Goal: Information Seeking & Learning: Learn about a topic

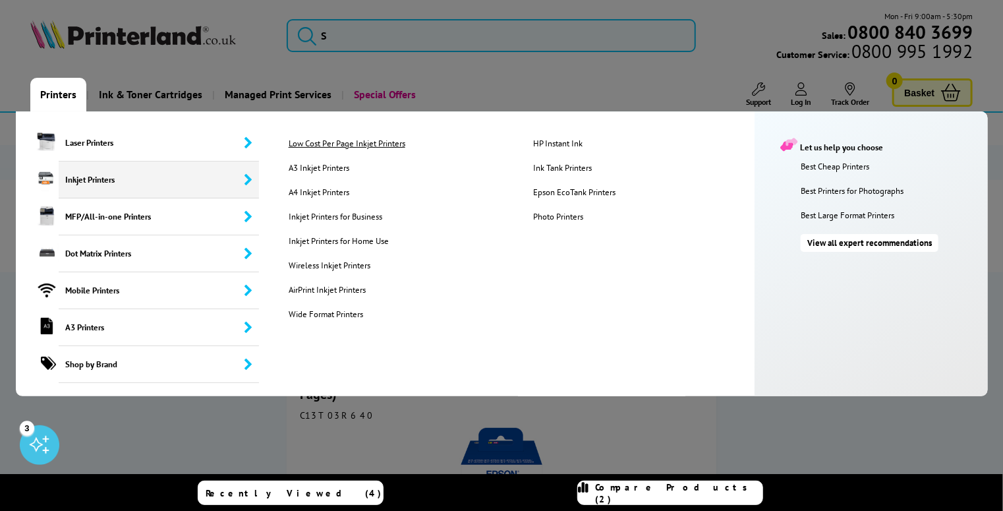
click at [397, 142] on link "Low Cost Per Page Inkjet Printers" at bounding box center [400, 143] width 243 height 11
